Goal: Task Accomplishment & Management: Manage account settings

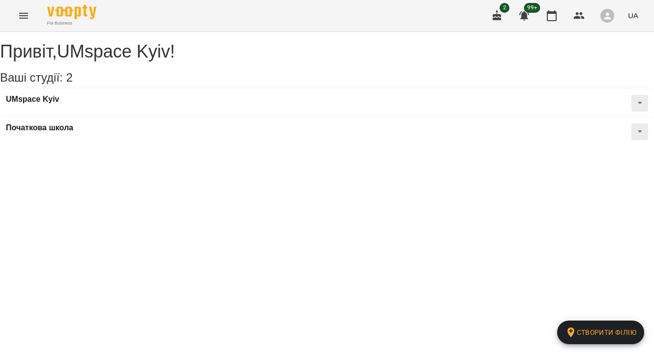
click at [138, 118] on div "UMspace Kyiv" at bounding box center [327, 103] width 654 height 29
click at [632, 112] on button at bounding box center [640, 103] width 17 height 17
drag, startPoint x: 103, startPoint y: 121, endPoint x: 90, endPoint y: 112, distance: 16.2
click at [103, 118] on div "UMspace Kyiv" at bounding box center [327, 103] width 654 height 29
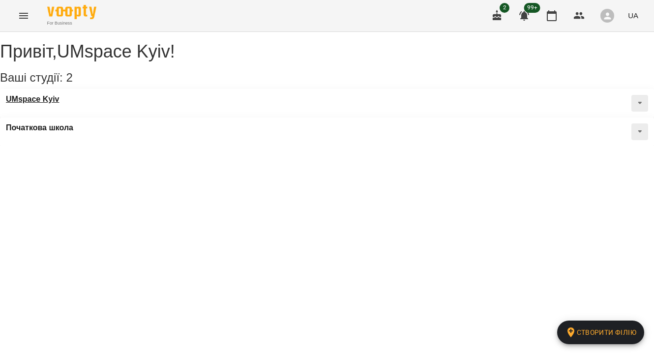
click at [60, 104] on h3 "UMspace Kyiv" at bounding box center [33, 99] width 54 height 9
click at [262, 118] on div "Початкова школа" at bounding box center [327, 132] width 654 height 29
click at [73, 123] on h3 "Початкова школа" at bounding box center [39, 127] width 67 height 9
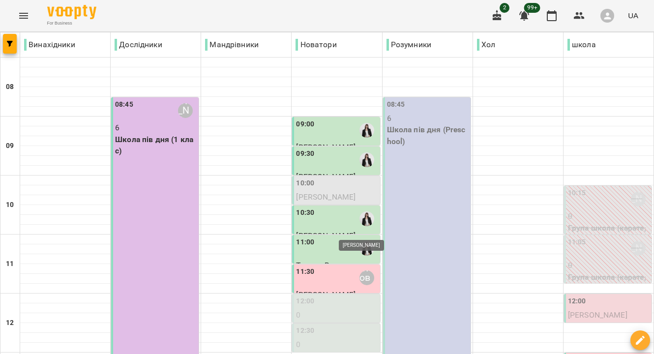
scroll to position [29, 0]
click at [415, 166] on div "08:45 6 Школа пів дня (Preschool)" at bounding box center [427, 239] width 88 height 284
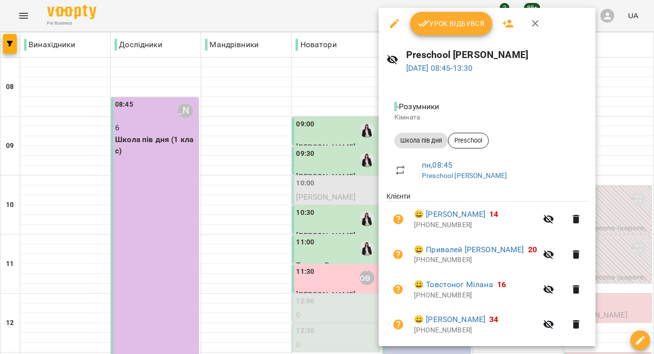
scroll to position [95, 0]
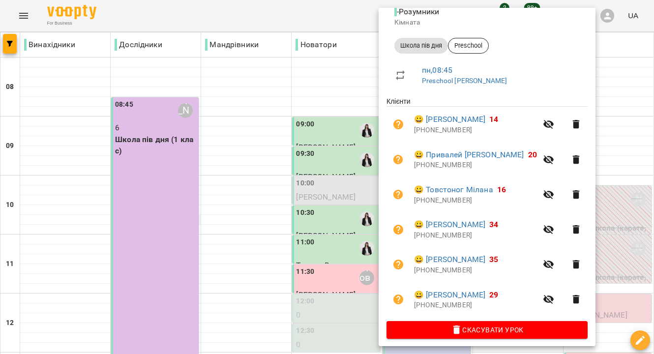
click at [199, 196] on div at bounding box center [327, 177] width 654 height 354
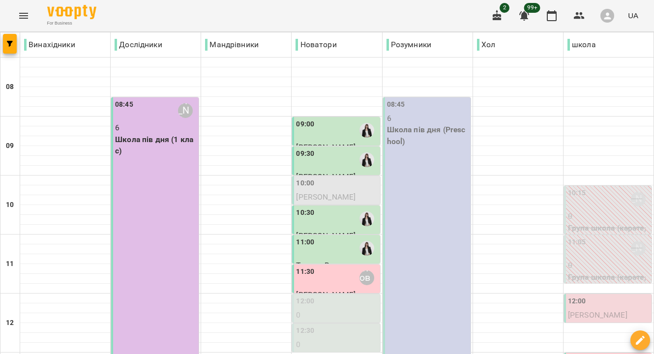
click at [174, 195] on div "08:45 [PERSON_NAME] 6 Школа пів дня (1 клас)" at bounding box center [155, 239] width 88 height 284
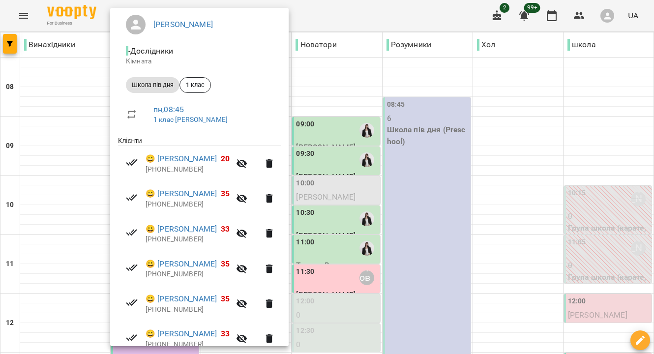
scroll to position [122, 0]
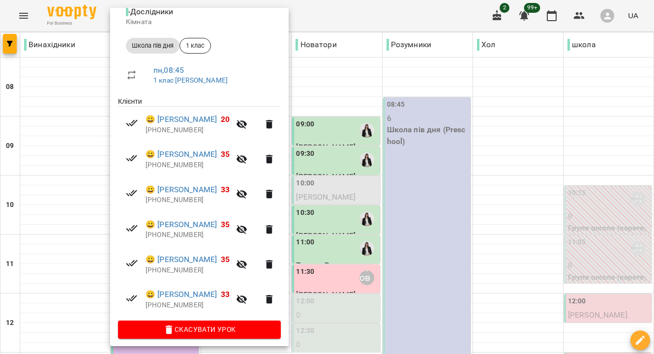
click at [395, 165] on div at bounding box center [327, 177] width 654 height 354
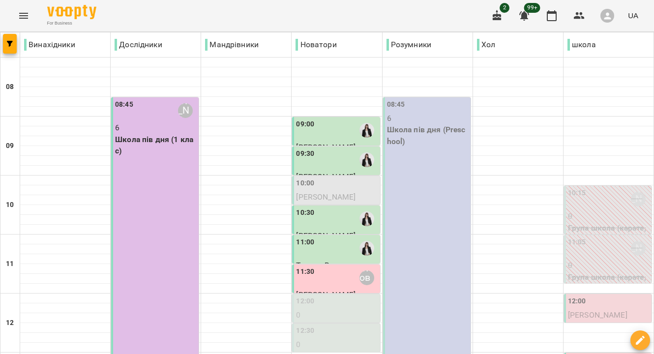
click at [323, 119] on div "09:00" at bounding box center [337, 130] width 82 height 23
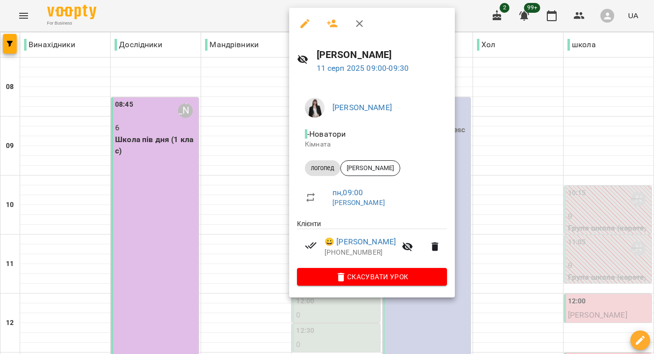
click at [458, 137] on div at bounding box center [327, 177] width 654 height 354
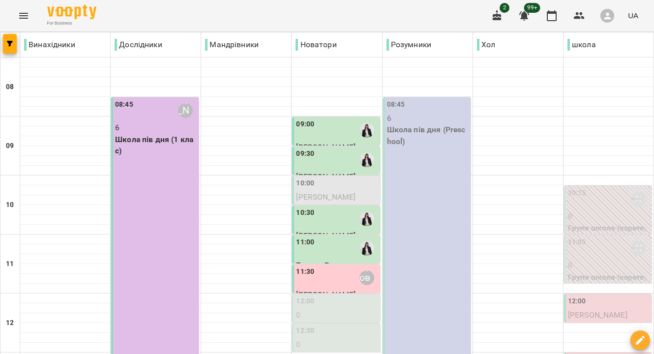
click at [349, 149] on div "09:30" at bounding box center [337, 160] width 82 height 23
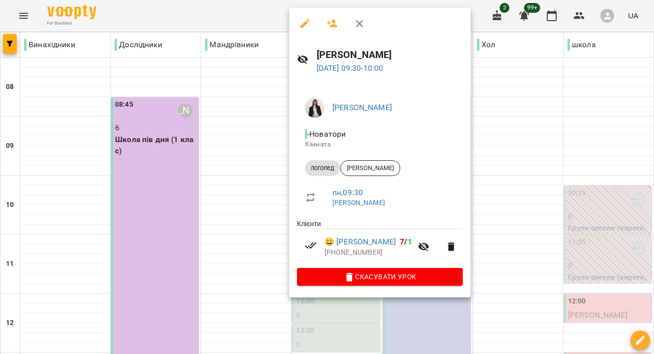
click at [491, 165] on div at bounding box center [327, 177] width 654 height 354
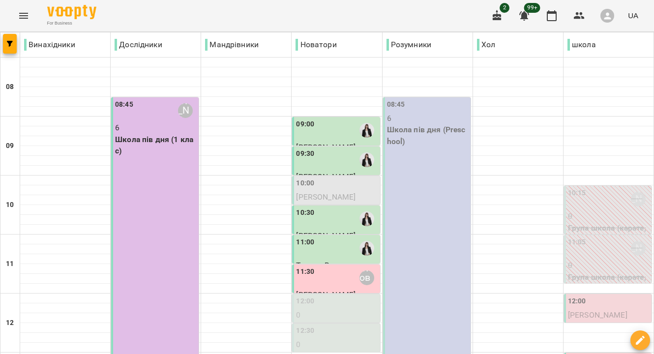
scroll to position [0, 0]
